Goal: Find contact information

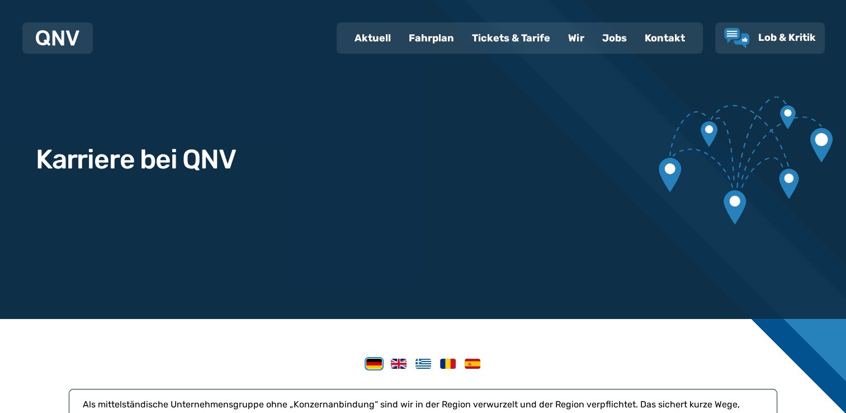
click at [610, 40] on div "Jobs" at bounding box center [614, 37] width 43 height 29
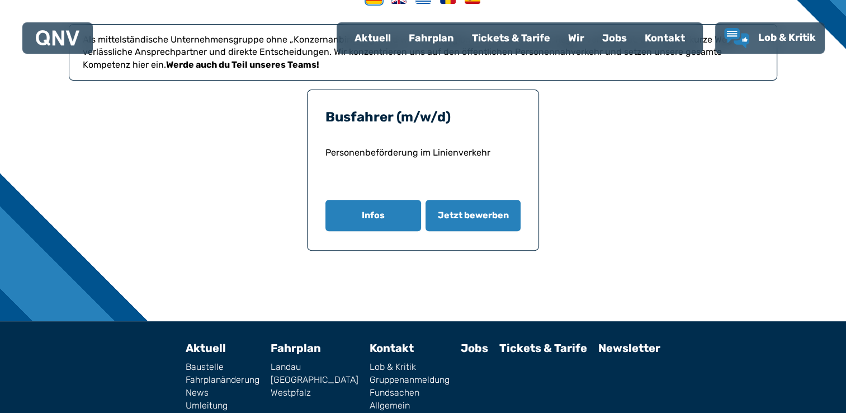
scroll to position [413, 0]
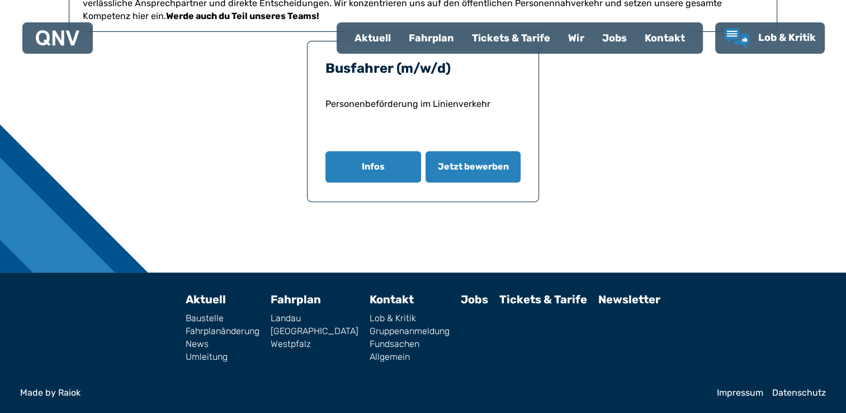
click at [743, 389] on link "Impressum" at bounding box center [740, 392] width 46 height 9
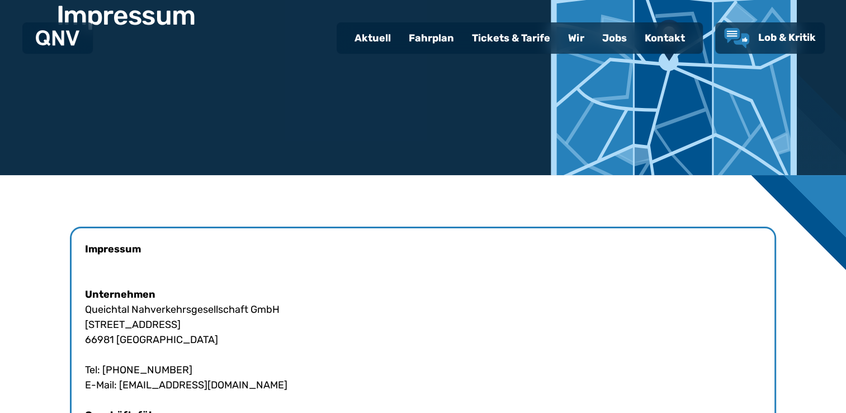
scroll to position [150, 0]
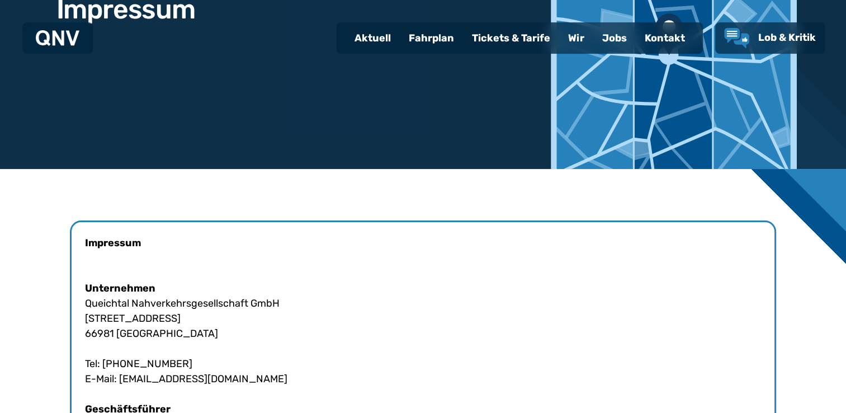
drag, startPoint x: 284, startPoint y: 299, endPoint x: 81, endPoint y: 308, distance: 203.2
copy div "Queichtal Nahverkehrsgesellschaft GmbH"
drag, startPoint x: 219, startPoint y: 365, endPoint x: 72, endPoint y: 362, distance: 147.7
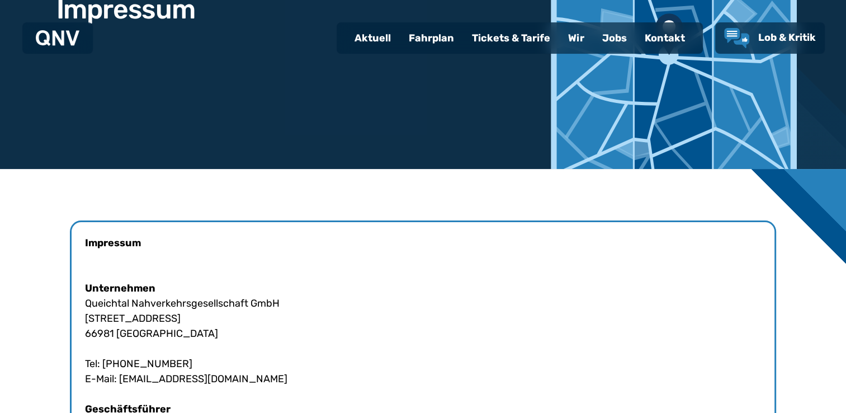
copy div "Tel: [PHONE_NUMBER]"
drag, startPoint x: 221, startPoint y: 378, endPoint x: 120, endPoint y: 375, distance: 101.3
copy div "[EMAIL_ADDRESS][DOMAIN_NAME]"
click at [651, 34] on div "Kontakt" at bounding box center [665, 37] width 58 height 29
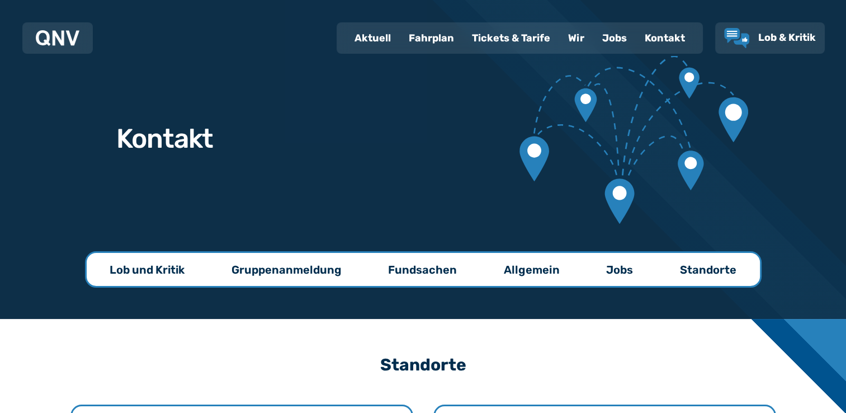
click at [612, 33] on div "Jobs" at bounding box center [614, 37] width 43 height 29
